Goal: Information Seeking & Learning: Understand process/instructions

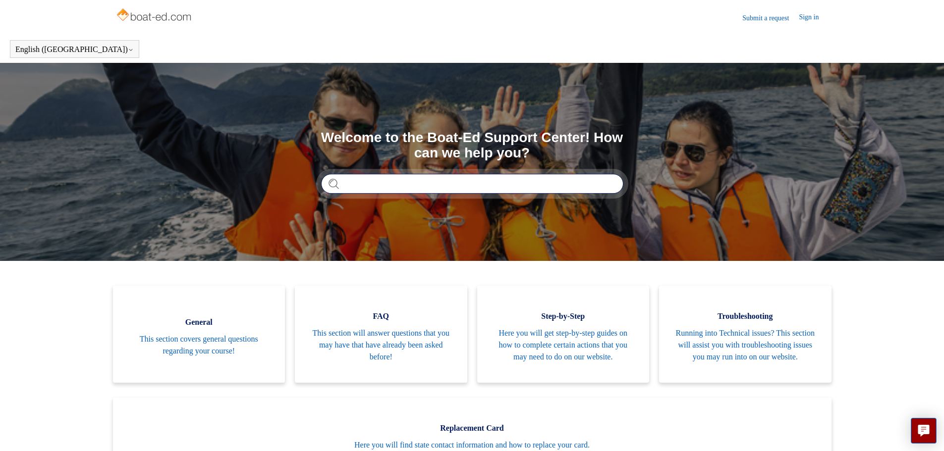
click at [392, 189] on input "Search" at bounding box center [472, 184] width 302 height 20
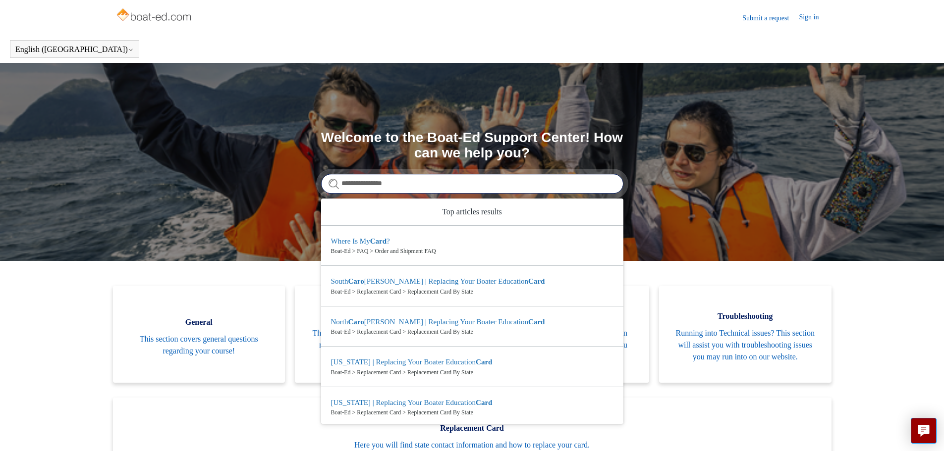
type input "**********"
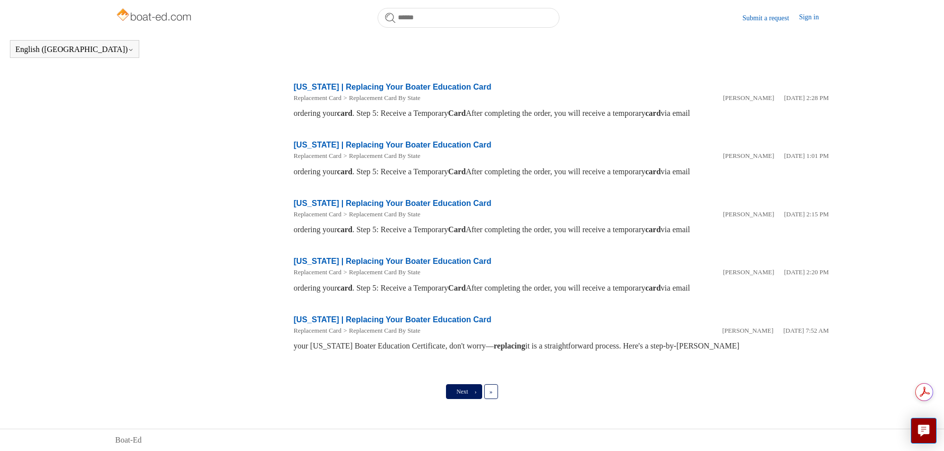
click at [473, 390] on link "Next ›" at bounding box center [464, 391] width 36 height 15
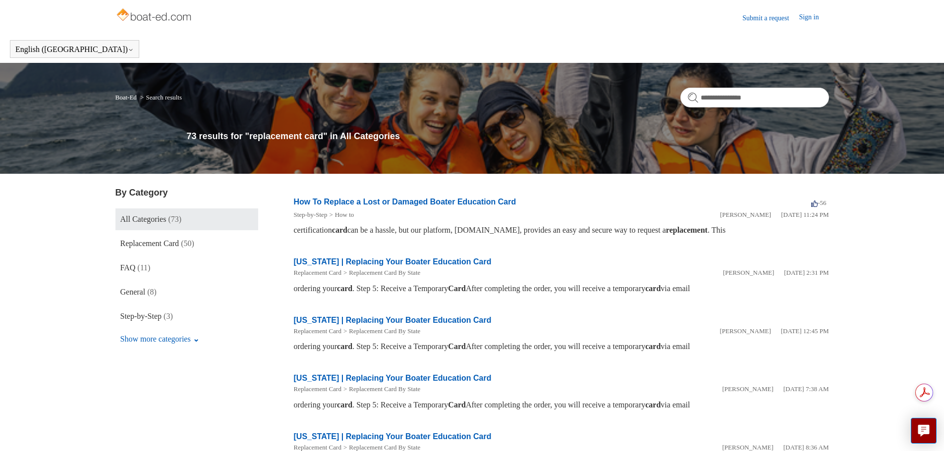
click at [453, 199] on link "How To Replace a Lost or Damaged Boater Education Card" at bounding box center [405, 202] width 222 height 8
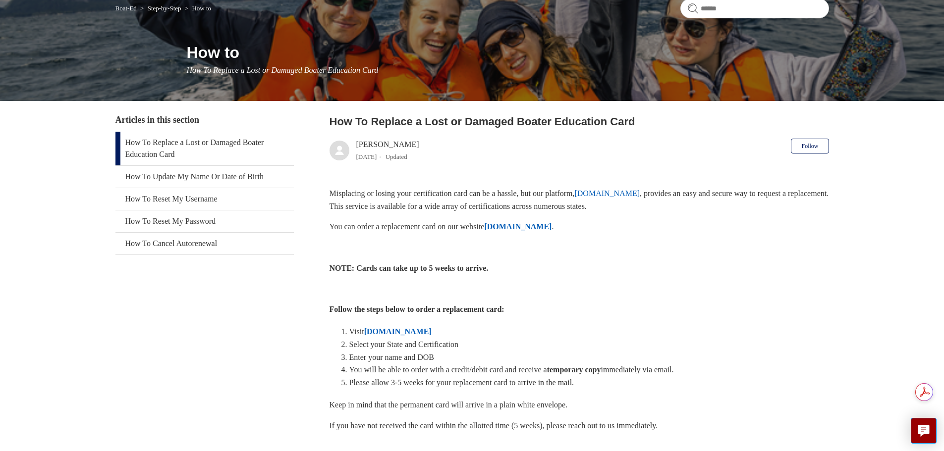
scroll to position [99, 0]
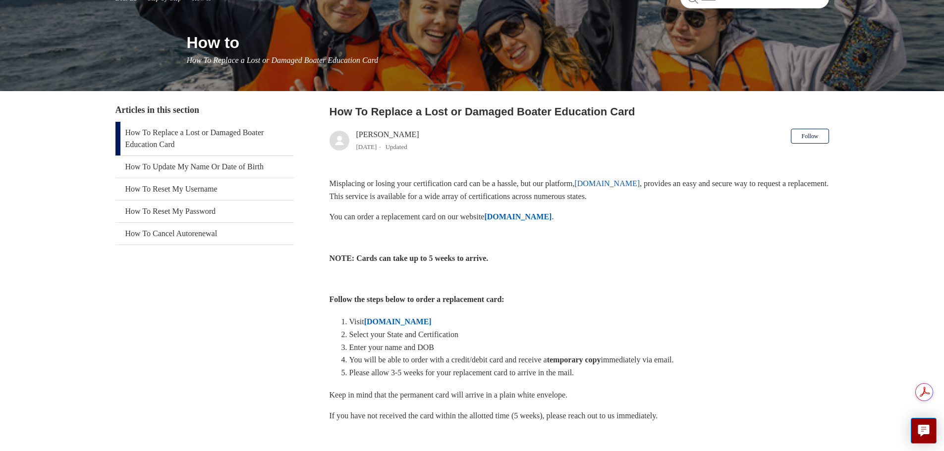
click at [624, 185] on link "ilostmycard.com" at bounding box center [606, 183] width 65 height 8
